Goal: Information Seeking & Learning: Learn about a topic

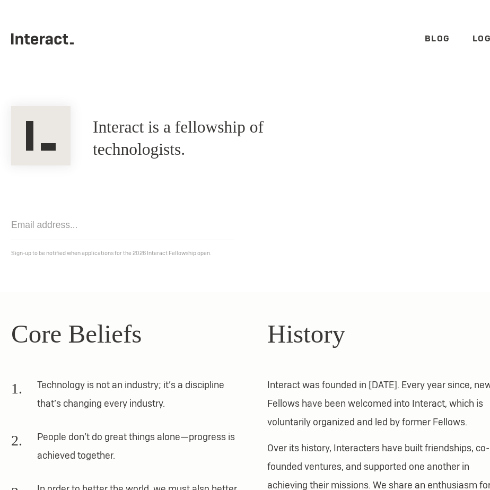
scroll to position [168, 0]
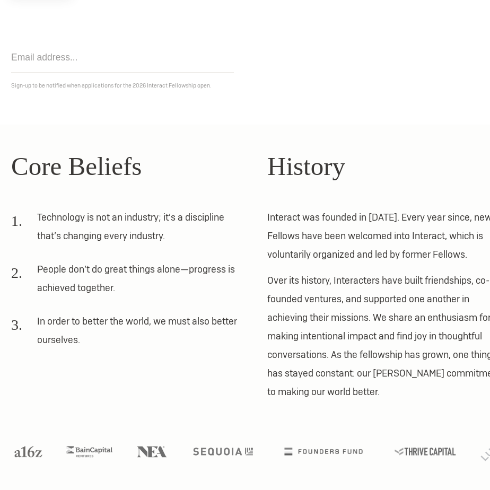
click at [126, 203] on div "Core Beliefs Technology is not an industry; it’s a discipline that’s changing e…" at bounding box center [128, 274] width 234 height 255
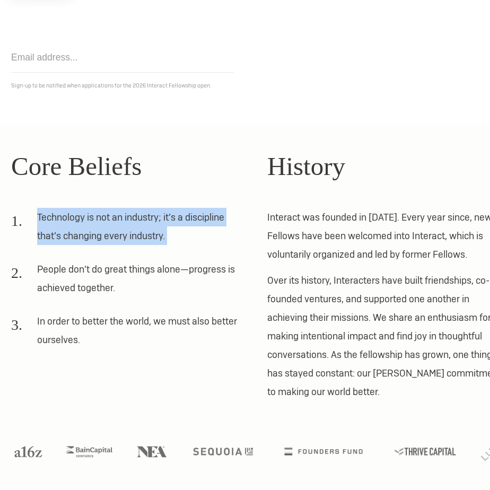
click at [145, 232] on li "Technology is not an industry; it’s a discipline that’s changing every industry." at bounding box center [128, 230] width 234 height 45
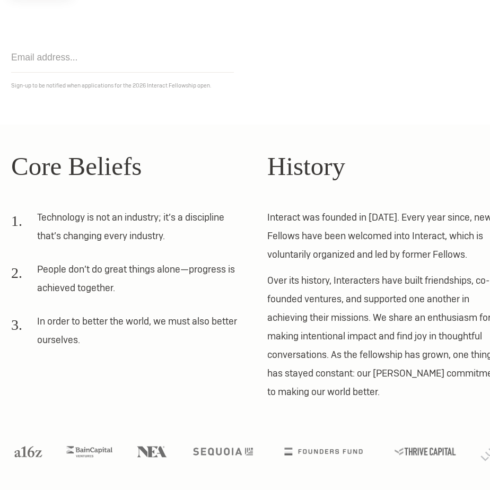
click at [318, 306] on p "Over its history, Interacters have built friendships, co-founded ventures, and …" at bounding box center [384, 336] width 234 height 130
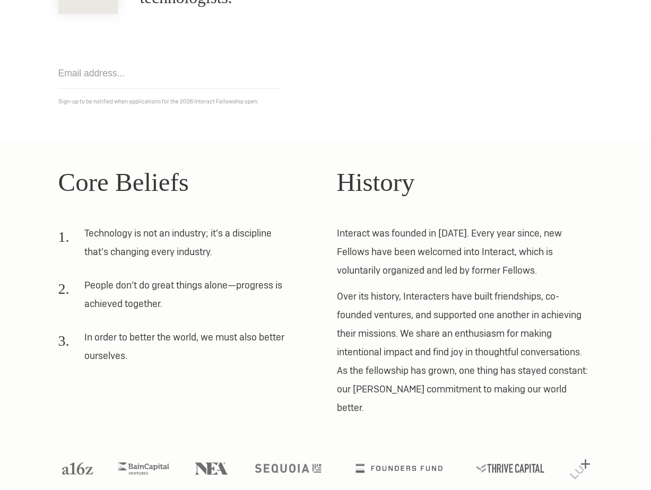
scroll to position [0, 0]
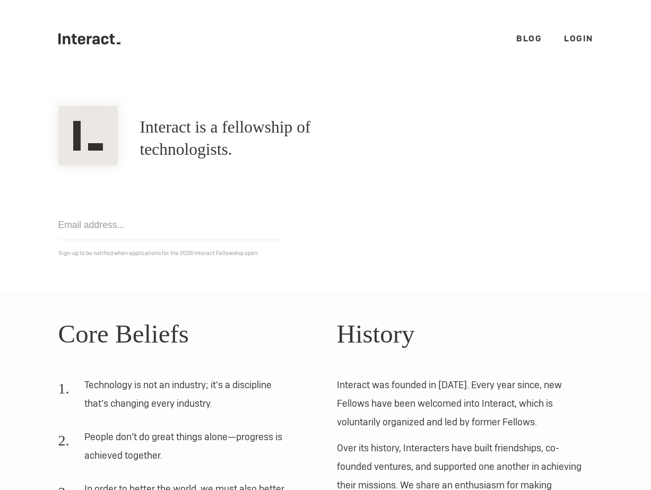
click at [489, 36] on link "Blog" at bounding box center [528, 38] width 25 height 11
